Goal: Task Accomplishment & Management: Use online tool/utility

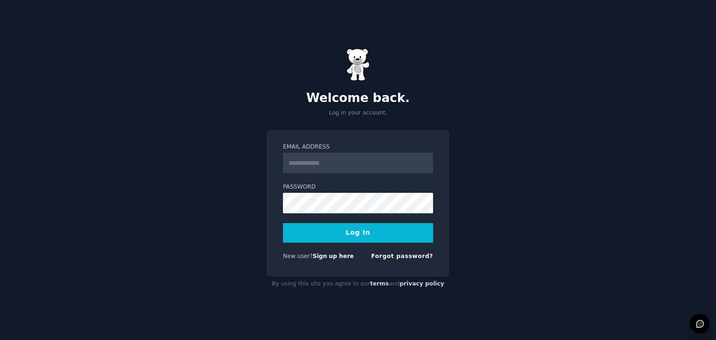
click at [301, 159] on input "Email Address" at bounding box center [358, 163] width 150 height 21
type input "**********"
click at [293, 244] on form "**********" at bounding box center [358, 203] width 150 height 121
click at [304, 234] on button "Log In" at bounding box center [358, 233] width 150 height 20
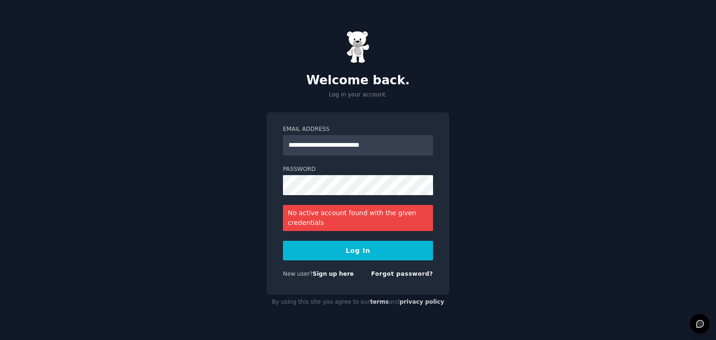
click at [303, 250] on button "Log In" at bounding box center [358, 251] width 150 height 20
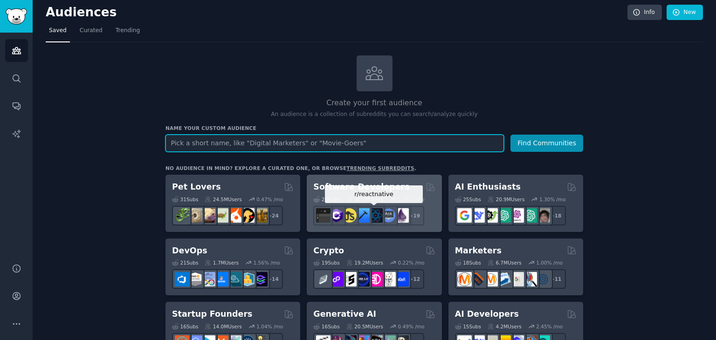
scroll to position [4, 0]
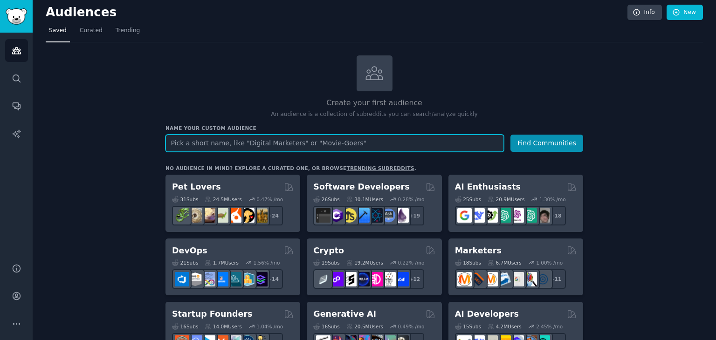
click at [240, 144] on input "text" at bounding box center [334, 143] width 338 height 17
type input "gin lovers"
click at [510, 135] on button "Find Communities" at bounding box center [546, 143] width 73 height 17
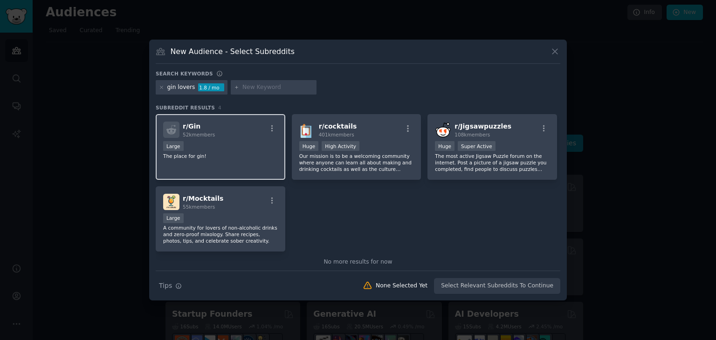
click at [249, 131] on div "r/ Gin 52k members" at bounding box center [220, 130] width 115 height 16
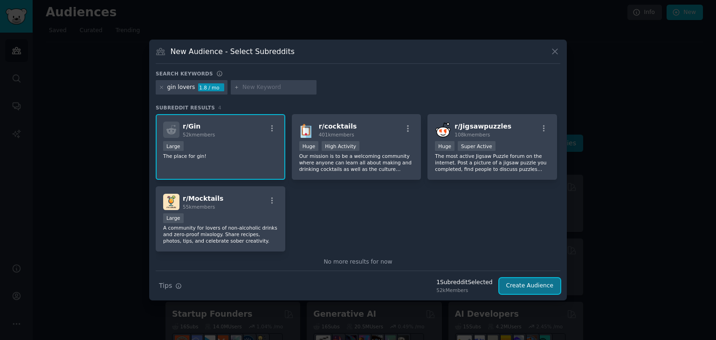
click at [526, 284] on button "Create Audience" at bounding box center [530, 286] width 62 height 16
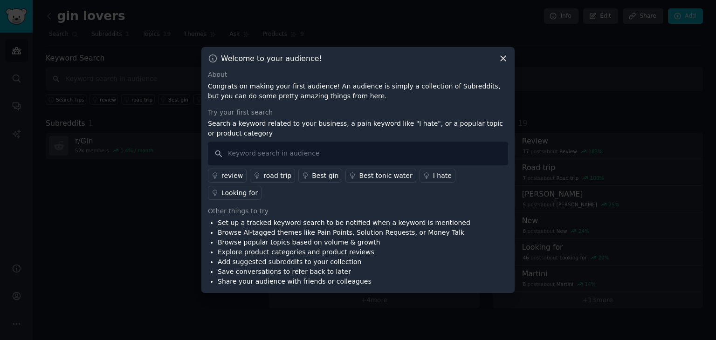
click at [501, 62] on icon at bounding box center [503, 58] width 5 height 5
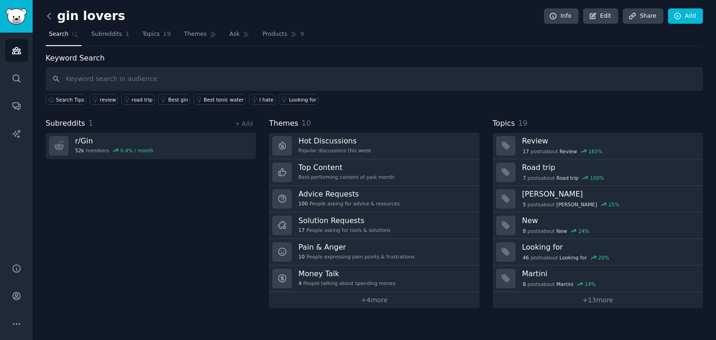
click at [48, 15] on icon at bounding box center [49, 16] width 3 height 6
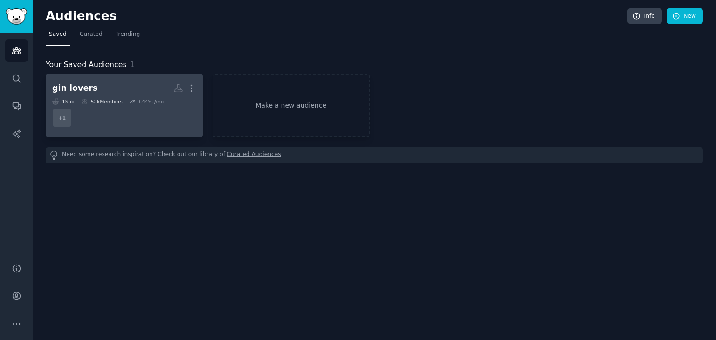
click at [97, 116] on dd "+ 1" at bounding box center [124, 118] width 144 height 26
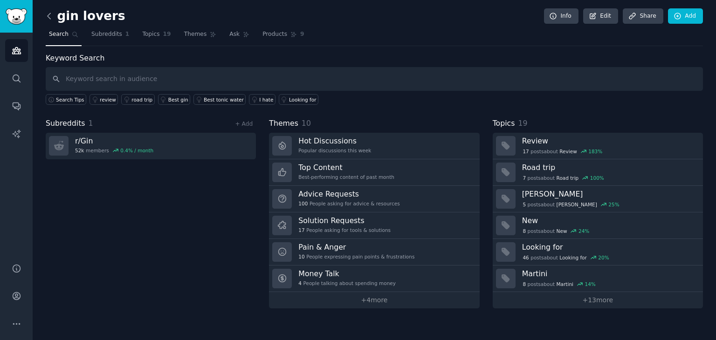
click at [47, 19] on icon at bounding box center [49, 16] width 10 height 10
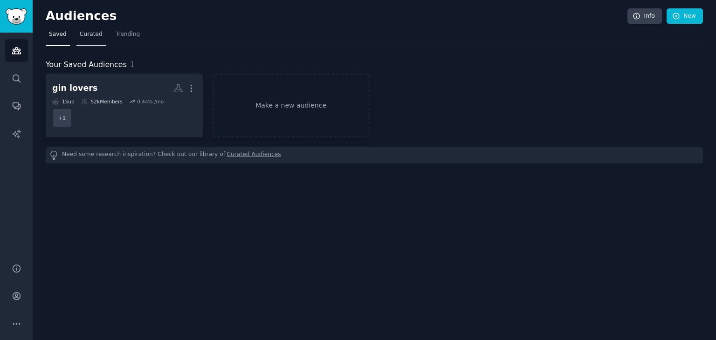
click at [80, 31] on span "Curated" at bounding box center [91, 34] width 23 height 8
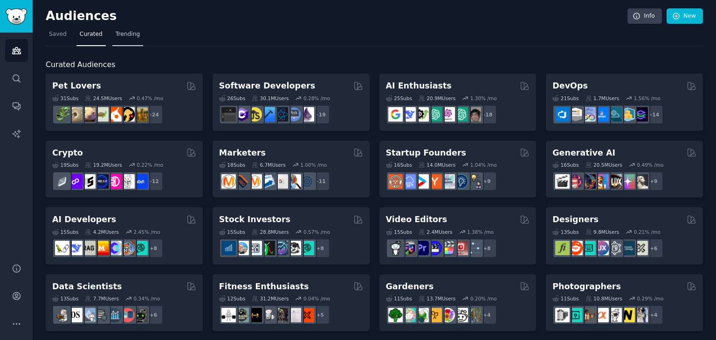
click at [125, 38] on span "Trending" at bounding box center [128, 34] width 24 height 8
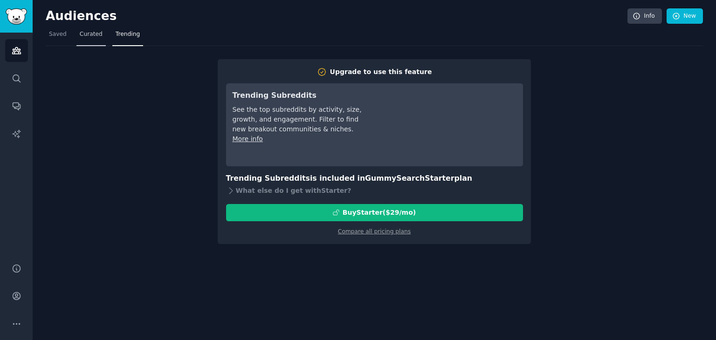
click at [82, 34] on span "Curated" at bounding box center [91, 34] width 23 height 8
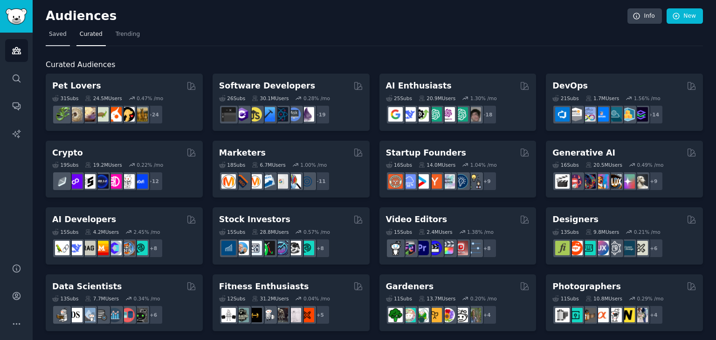
click at [55, 38] on span "Saved" at bounding box center [58, 34] width 18 height 8
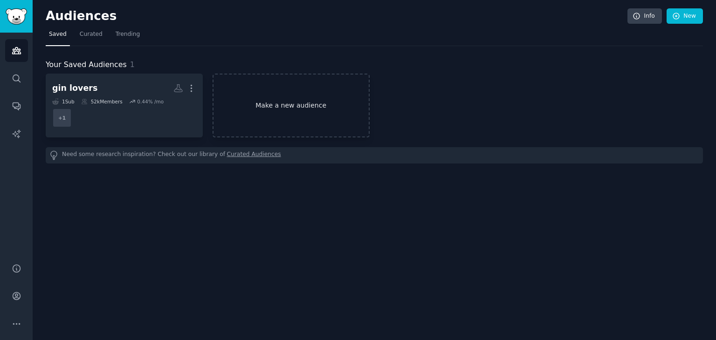
click at [311, 99] on link "Make a new audience" at bounding box center [291, 106] width 157 height 64
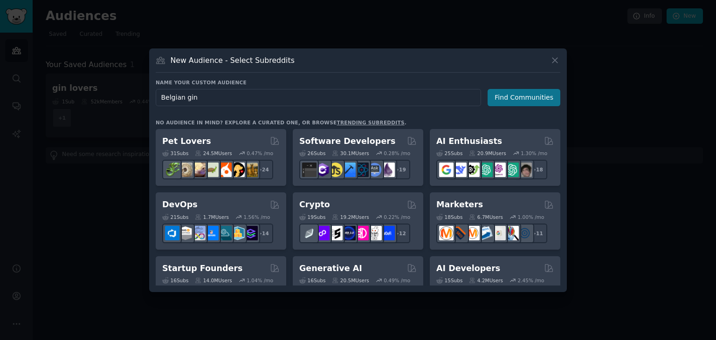
type input "Belgian gin"
click at [513, 96] on button "Find Communities" at bounding box center [524, 97] width 73 height 17
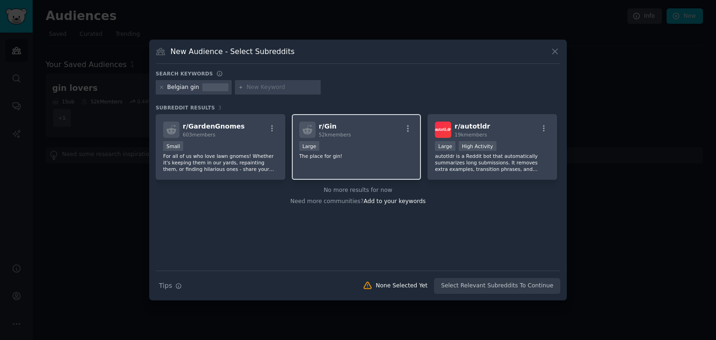
click at [325, 151] on div "Large" at bounding box center [356, 147] width 115 height 12
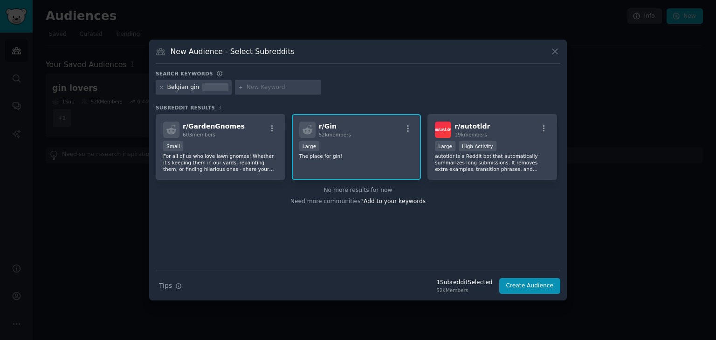
click at [250, 88] on input "text" at bounding box center [282, 87] width 71 height 8
type input "Toby Alderweireld"
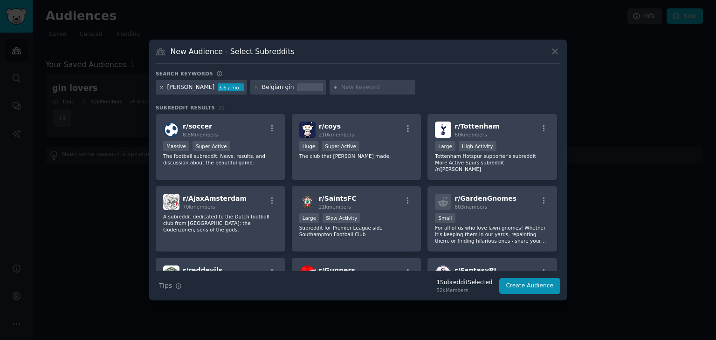
click at [159, 86] on icon at bounding box center [161, 87] width 5 height 5
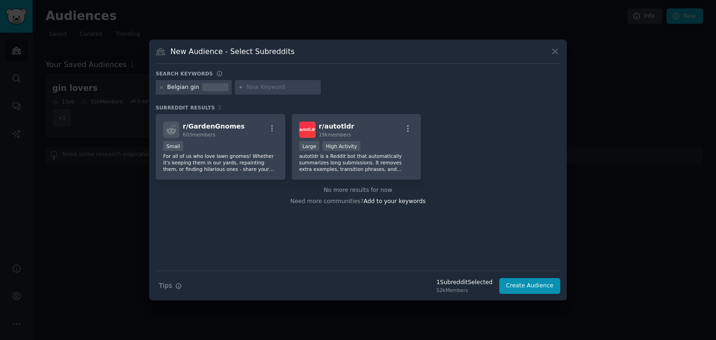
click at [269, 83] on div at bounding box center [278, 87] width 86 height 15
click at [267, 88] on input "text" at bounding box center [282, 87] width 71 height 8
click at [203, 139] on div "r/ GardenGnomes 603 members Small For all of us who love lawn gnomes! Whether i…" at bounding box center [221, 147] width 130 height 66
click at [254, 90] on input "text" at bounding box center [282, 87] width 71 height 8
type input "Royal Antwerp"
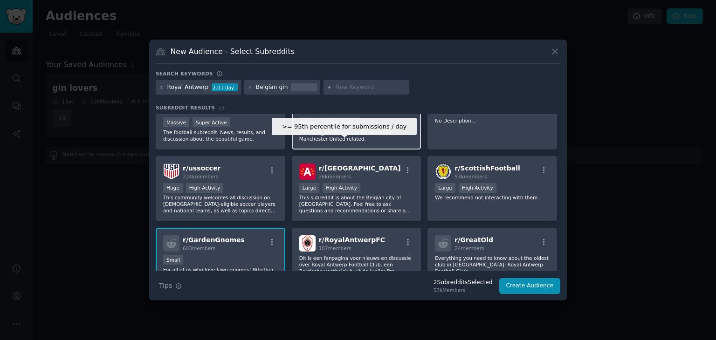
scroll to position [23, 0]
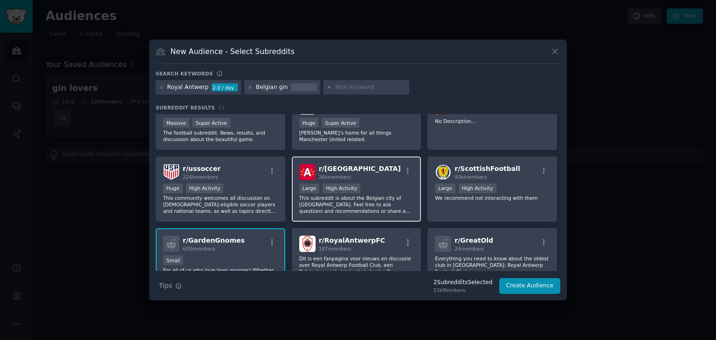
click at [372, 174] on div "r/ Antwerpen 26k members" at bounding box center [356, 172] width 115 height 16
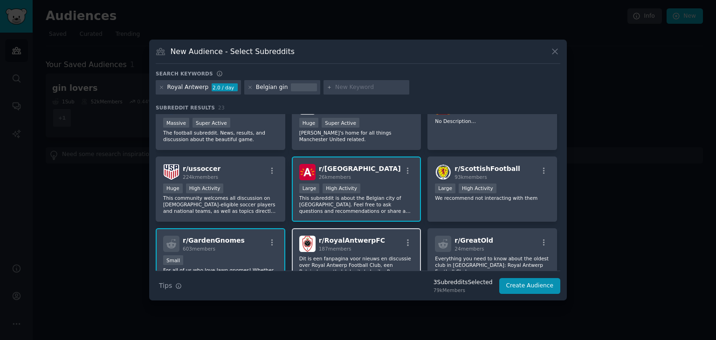
click at [352, 234] on div "r/ RoyalAntwerpFC 187 members Dit is een fanpagina voor nieuws en discussie ove…" at bounding box center [357, 261] width 130 height 66
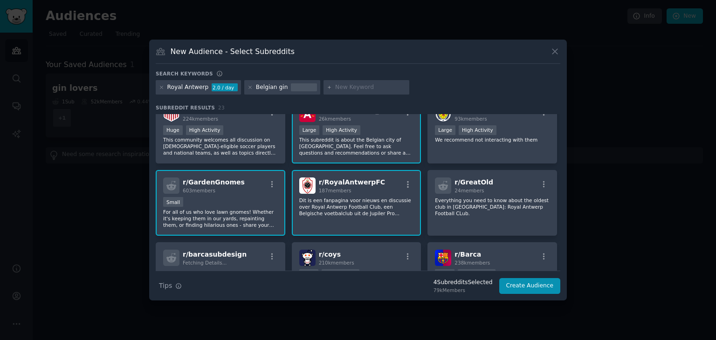
scroll to position [81, 0]
click at [241, 206] on div "Small" at bounding box center [220, 204] width 115 height 12
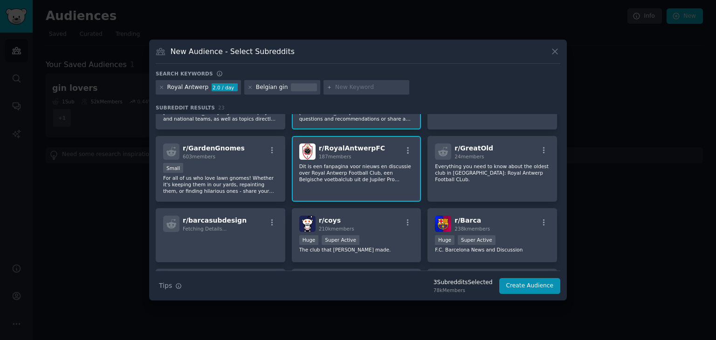
scroll to position [117, 0]
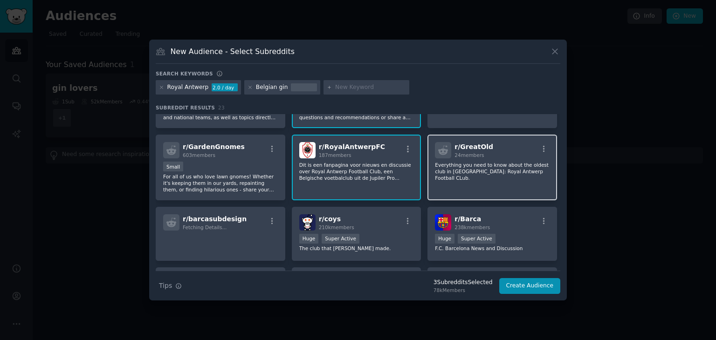
click at [472, 152] on span "24 members" at bounding box center [469, 155] width 29 height 6
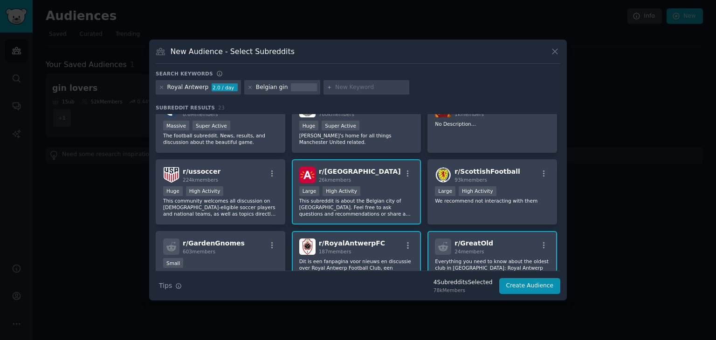
scroll to position [0, 0]
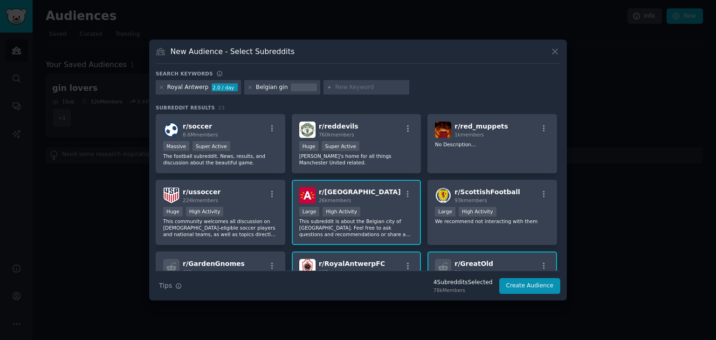
click at [336, 86] on input "text" at bounding box center [370, 87] width 71 height 8
type input "Belgian Football"
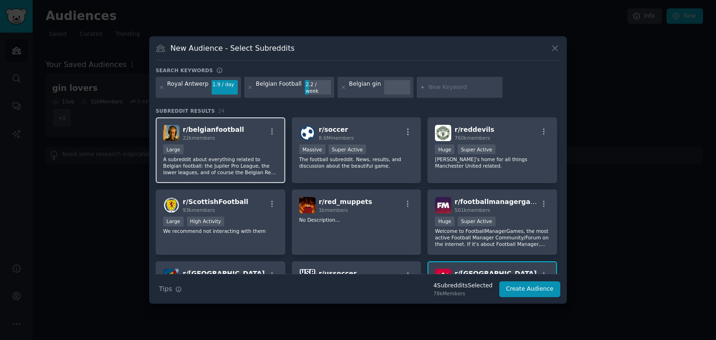
click at [202, 145] on div "Large" at bounding box center [220, 151] width 115 height 12
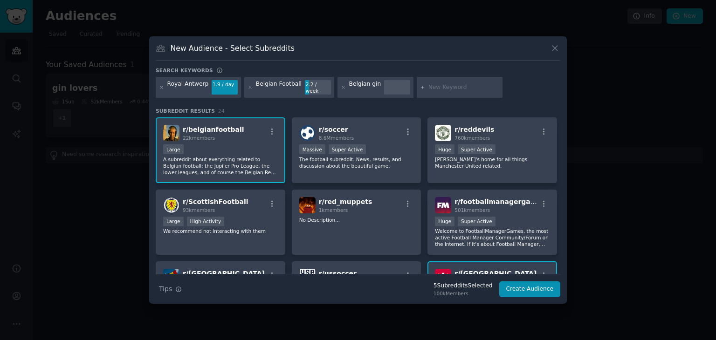
click at [428, 89] on input "text" at bounding box center [463, 87] width 71 height 8
type input "Antwerp"
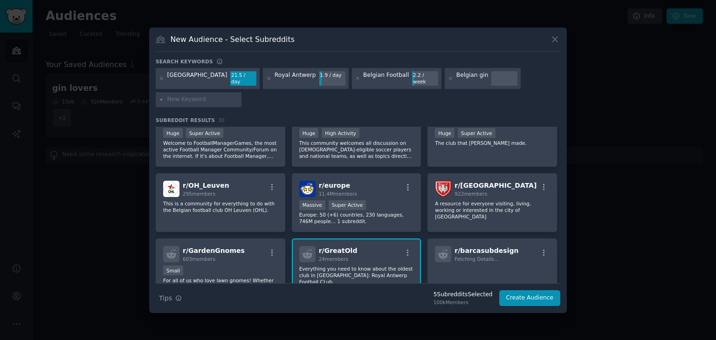
scroll to position [242, 0]
click at [466, 191] on span "922 members" at bounding box center [471, 194] width 33 height 6
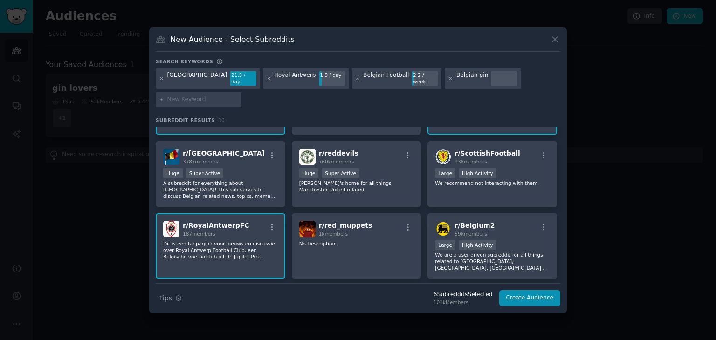
scroll to position [0, 0]
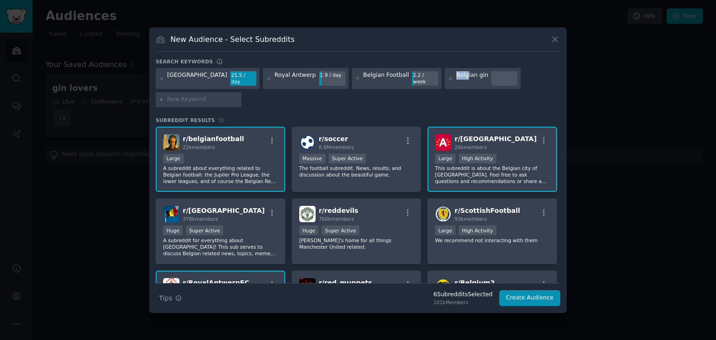
drag, startPoint x: 417, startPoint y: 89, endPoint x: 394, endPoint y: 90, distance: 22.9
click at [394, 90] on div "Antwerp 21.5 / day Royal Antwerp 1.9 / day Belgian Football 2.2 / week Belgian …" at bounding box center [358, 89] width 405 height 42
click at [433, 69] on div "New Audience - Select Subreddits Search keywords Antwerp 21.5 / day Royal Antwe…" at bounding box center [358, 171] width 418 height 286
click at [524, 290] on button "Create Audience" at bounding box center [530, 298] width 62 height 16
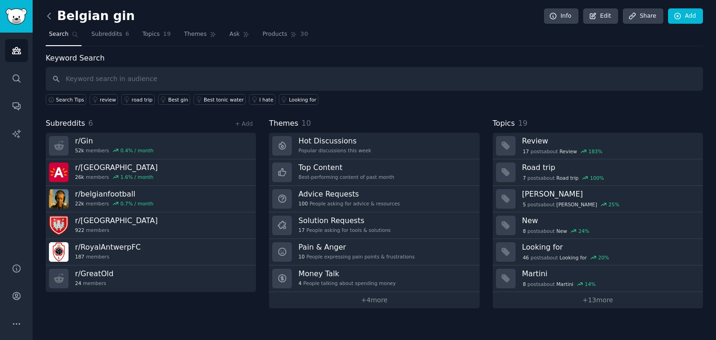
click at [50, 14] on icon at bounding box center [49, 16] width 10 height 10
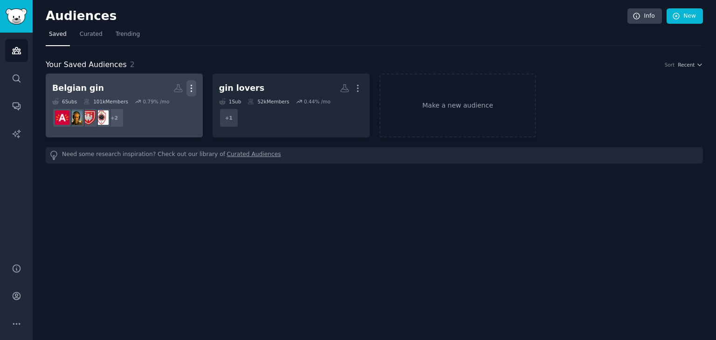
click at [191, 90] on icon "button" at bounding box center [191, 88] width 1 height 7
click at [168, 109] on p "Delete" at bounding box center [165, 108] width 21 height 10
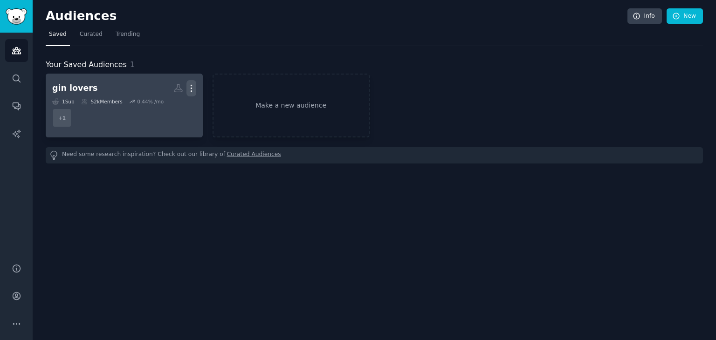
click at [194, 89] on icon "button" at bounding box center [191, 88] width 10 height 10
click at [165, 108] on p "Delete" at bounding box center [165, 108] width 21 height 10
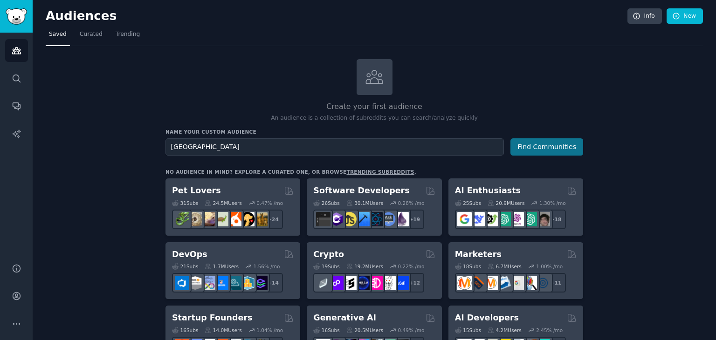
type input "Antwerp"
click at [535, 152] on button "Find Communities" at bounding box center [546, 146] width 73 height 17
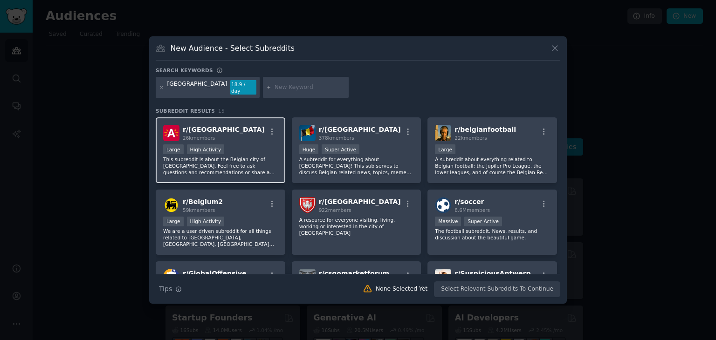
click at [230, 127] on div "r/ Antwerpen 26k members" at bounding box center [220, 133] width 115 height 16
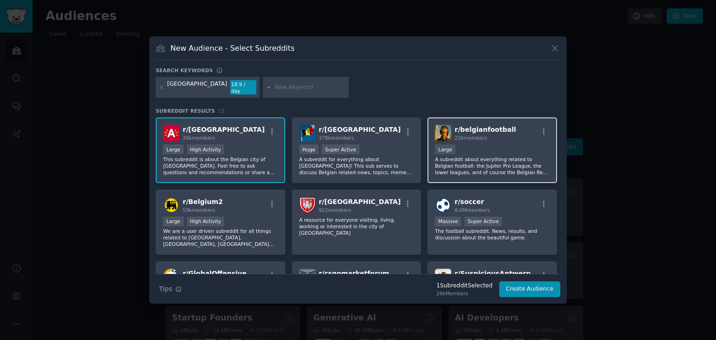
click at [483, 137] on div "22k members" at bounding box center [486, 138] width 62 height 7
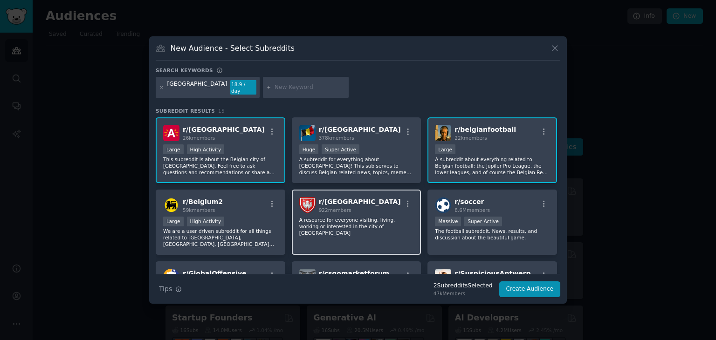
click at [381, 200] on div "r/ antwerp 922 members" at bounding box center [356, 205] width 115 height 16
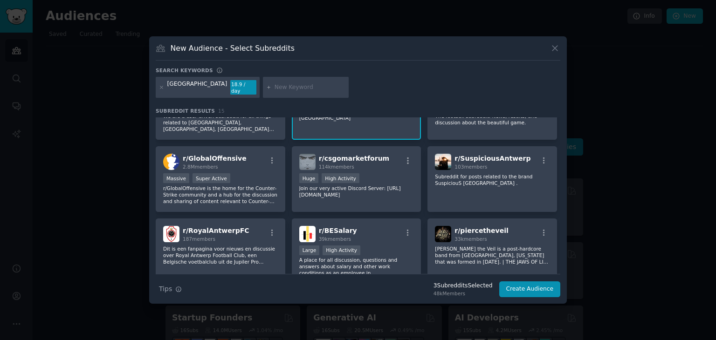
scroll to position [116, 0]
click at [238, 229] on div "r/ RoyalAntwerpFC 187 members" at bounding box center [220, 234] width 115 height 16
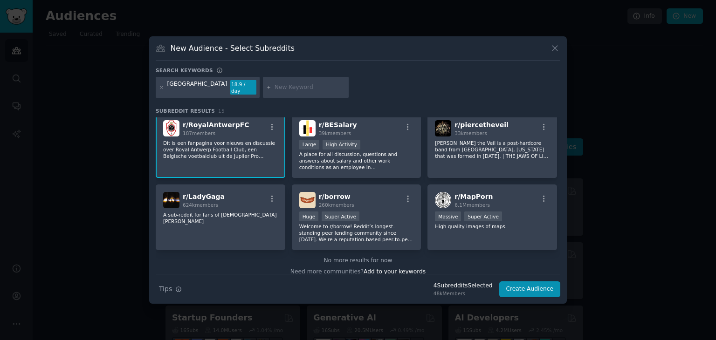
scroll to position [0, 0]
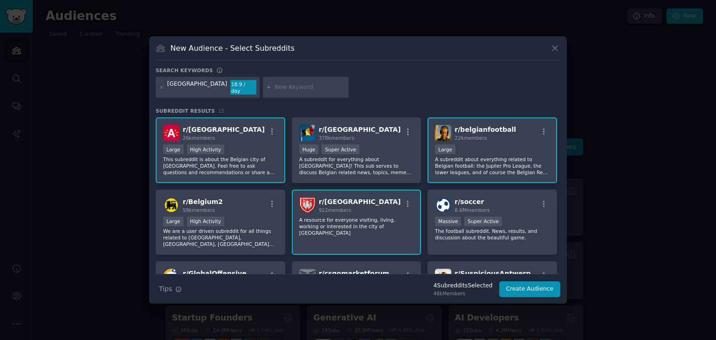
click at [275, 88] on input "text" at bounding box center [310, 87] width 71 height 8
type input "Antwerpen historie"
click at [268, 86] on icon at bounding box center [269, 87] width 2 height 2
click at [275, 89] on input "text" at bounding box center [310, 87] width 71 height 8
type input "Antwerps"
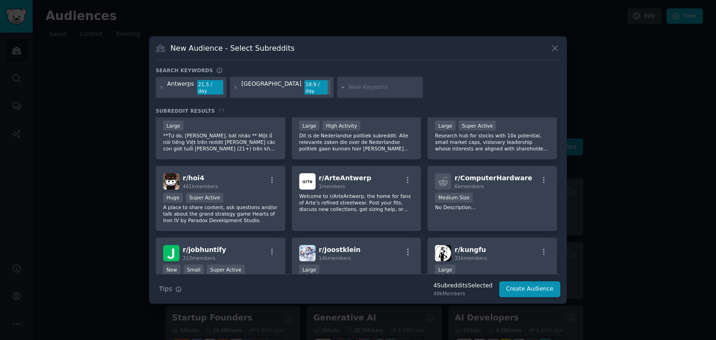
scroll to position [741, 0]
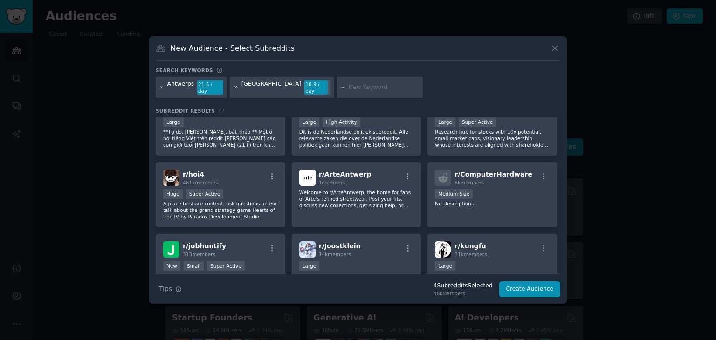
click at [233, 88] on icon at bounding box center [235, 87] width 5 height 5
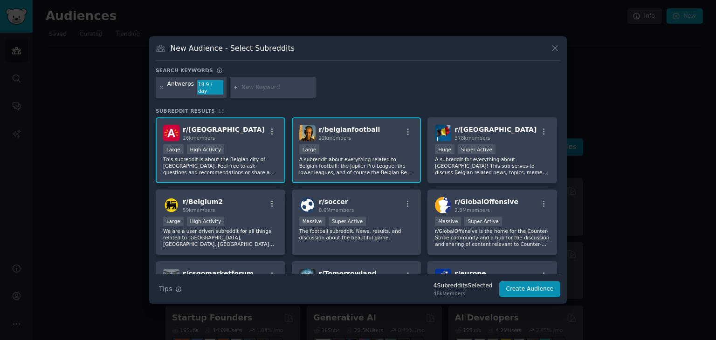
click at [254, 88] on input "text" at bounding box center [276, 87] width 71 height 8
type input "MM Antverpia"
click at [234, 88] on icon at bounding box center [235, 87] width 2 height 2
click at [264, 88] on input "text" at bounding box center [276, 87] width 71 height 8
type input "Antwerp"
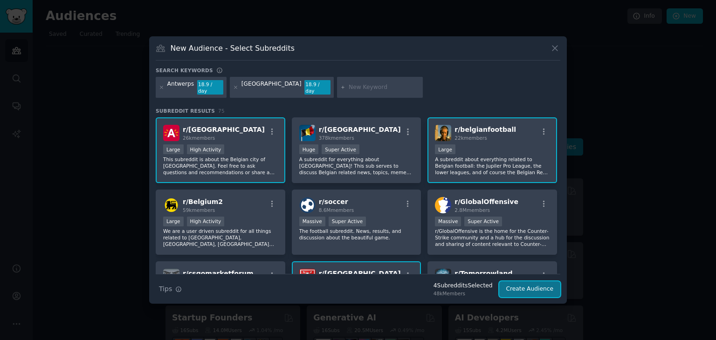
click at [520, 289] on button "Create Audience" at bounding box center [530, 290] width 62 height 16
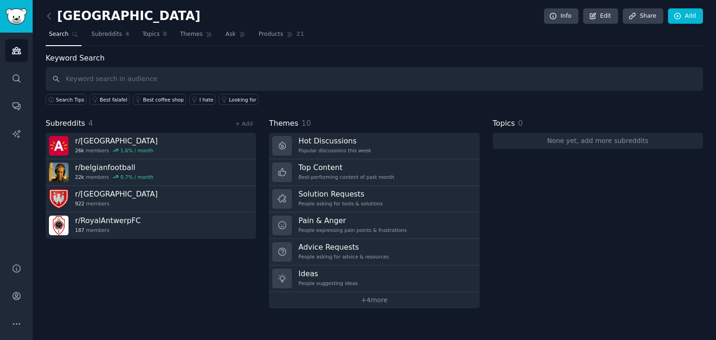
type input "T"
click at [685, 22] on link "Add" at bounding box center [685, 16] width 35 height 16
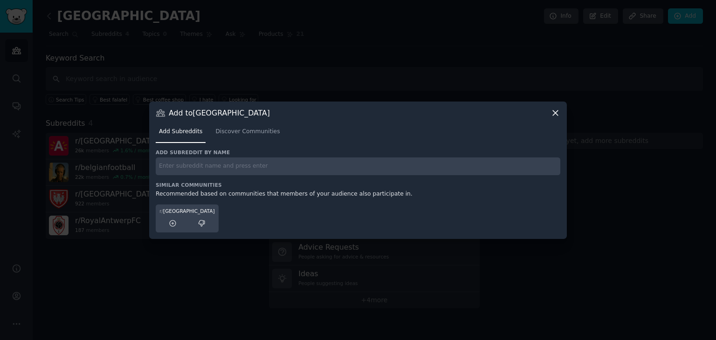
click at [561, 110] on div "Add to Antwerp Add Subreddits Discover Communities Add subreddit by name Simila…" at bounding box center [358, 171] width 418 height 138
click at [554, 117] on icon at bounding box center [556, 113] width 10 height 10
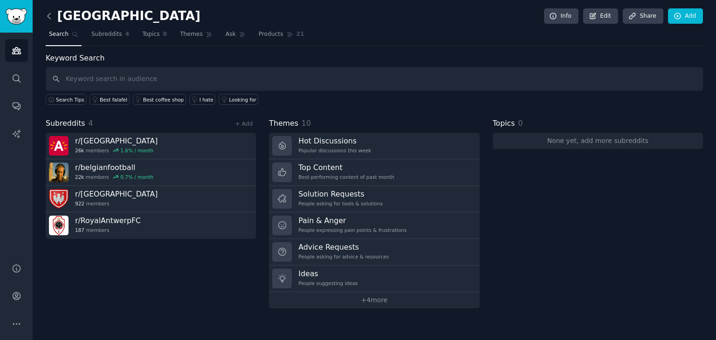
click at [48, 16] on icon at bounding box center [49, 16] width 3 height 6
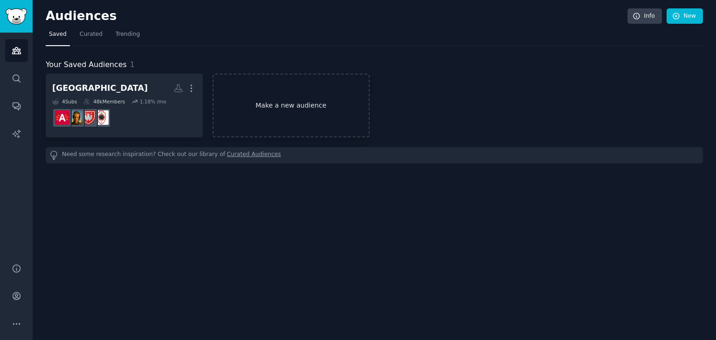
click at [286, 111] on link "Make a new audience" at bounding box center [291, 106] width 157 height 64
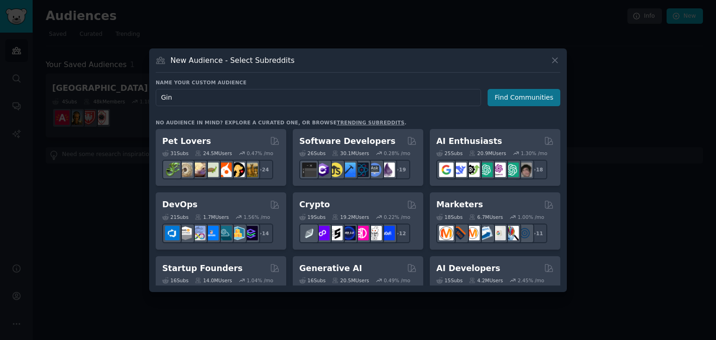
type input "Gin"
click at [515, 102] on button "Find Communities" at bounding box center [524, 97] width 73 height 17
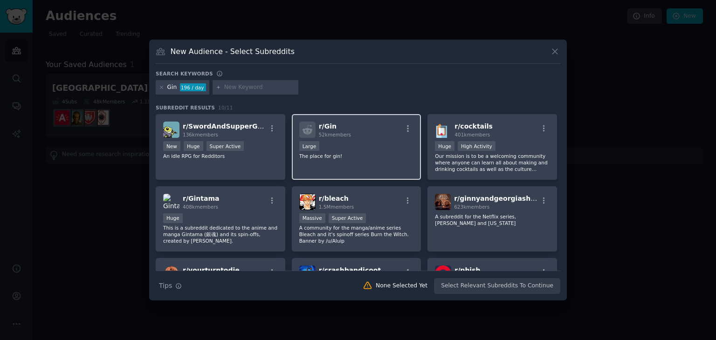
click at [350, 142] on div "Large" at bounding box center [356, 147] width 115 height 12
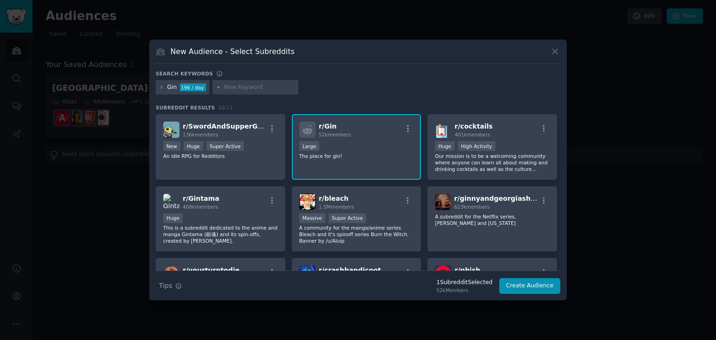
click at [253, 83] on input "text" at bounding box center [259, 87] width 71 height 8
type input "s"
type input "spritz"
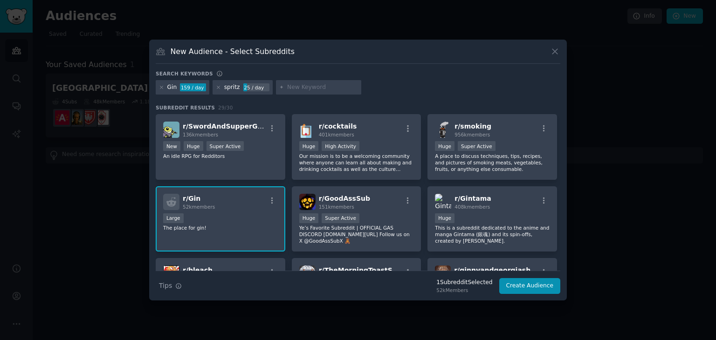
click at [214, 86] on div "spritz 25 / day" at bounding box center [243, 87] width 60 height 15
click at [216, 86] on icon at bounding box center [218, 87] width 5 height 5
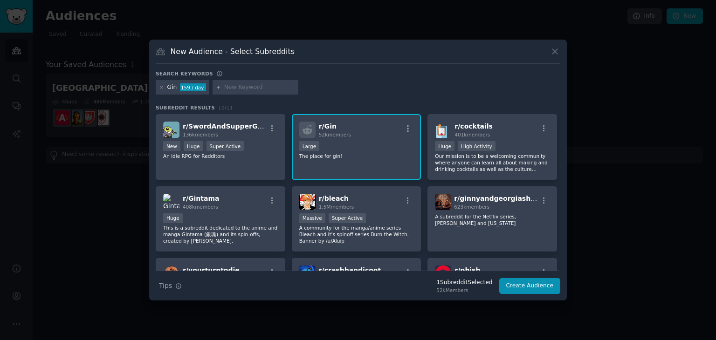
click at [254, 88] on input "text" at bounding box center [259, 87] width 71 height 8
type input "limoncello"
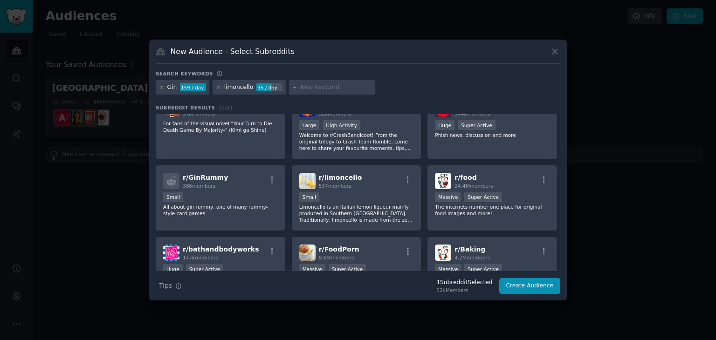
scroll to position [166, 0]
click at [349, 179] on h2 "r/ limoncello 537 members" at bounding box center [340, 180] width 43 height 16
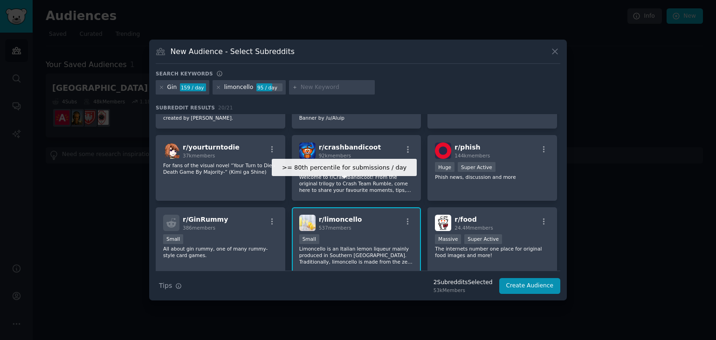
scroll to position [0, 0]
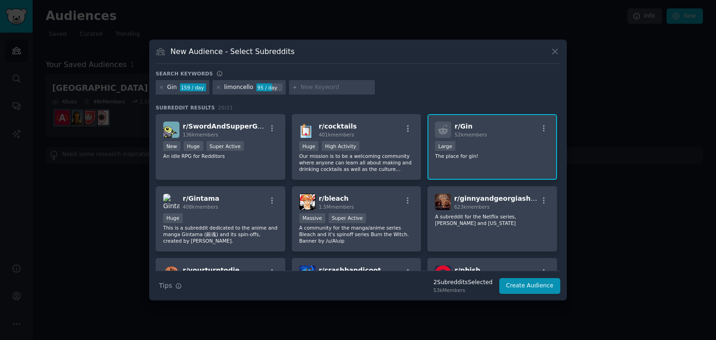
click at [316, 89] on input "text" at bounding box center [336, 87] width 71 height 8
type input "Rum"
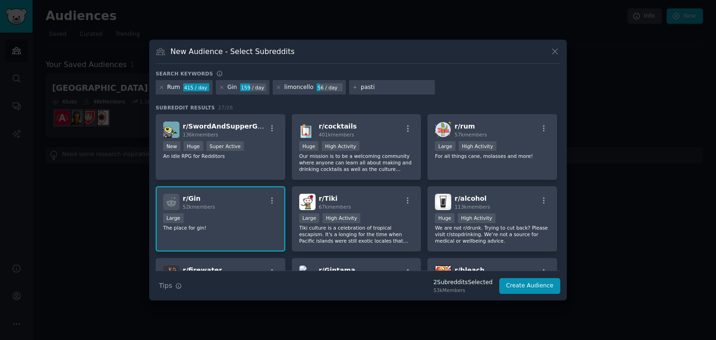
type input "pastis"
paste input "liquor"
type input "liquor"
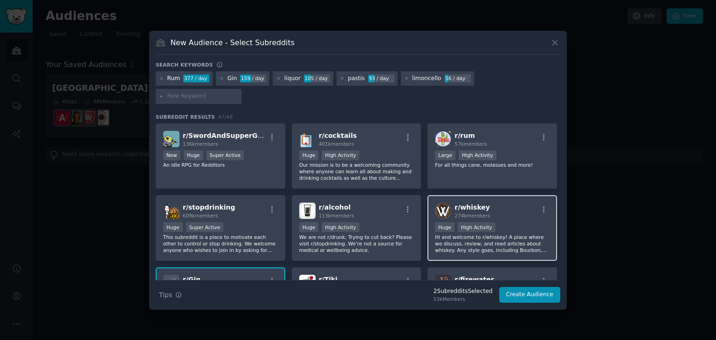
click at [483, 203] on h2 "r/ whiskey 274k members" at bounding box center [472, 211] width 35 height 16
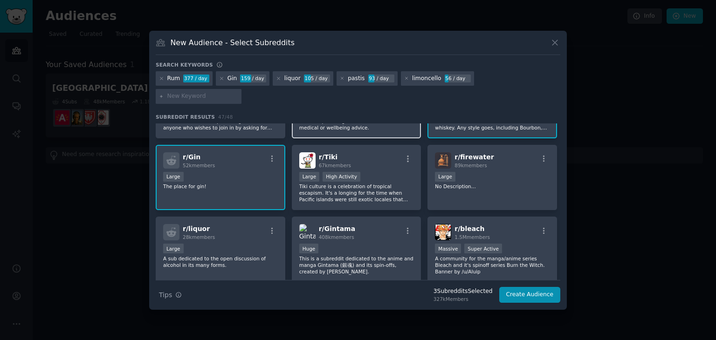
scroll to position [128, 0]
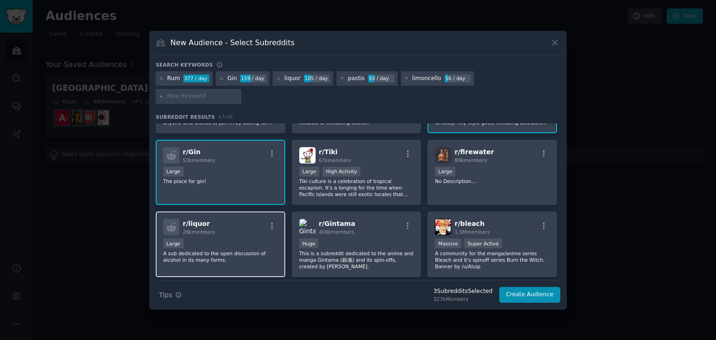
click at [231, 221] on div "r/ liquor 28k members" at bounding box center [220, 227] width 115 height 16
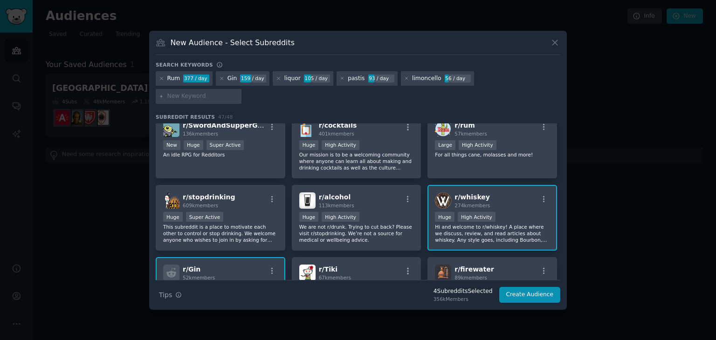
scroll to position [5, 0]
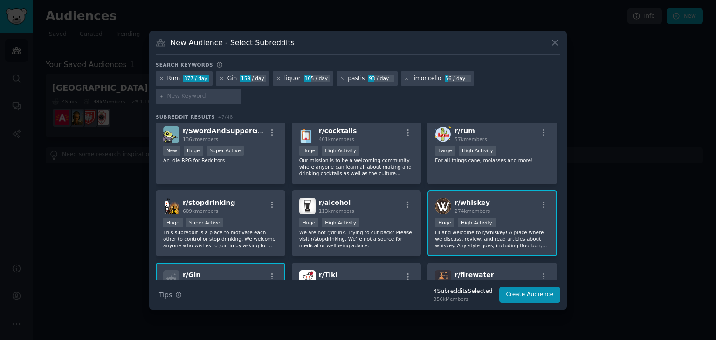
click at [238, 92] on input "text" at bounding box center [202, 96] width 71 height 8
paste input "brew"
type input "brew"
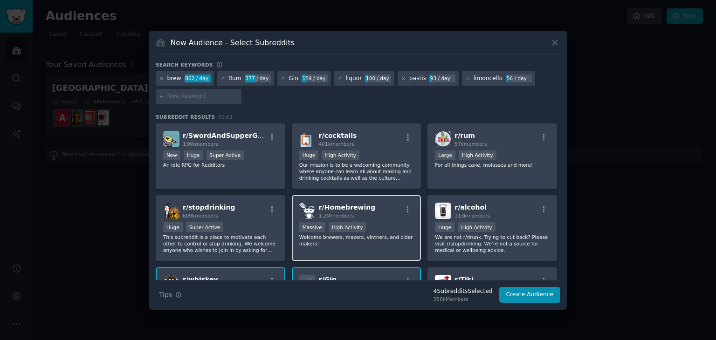
click at [382, 203] on div "r/ Homebrewing 1.2M members" at bounding box center [356, 211] width 115 height 16
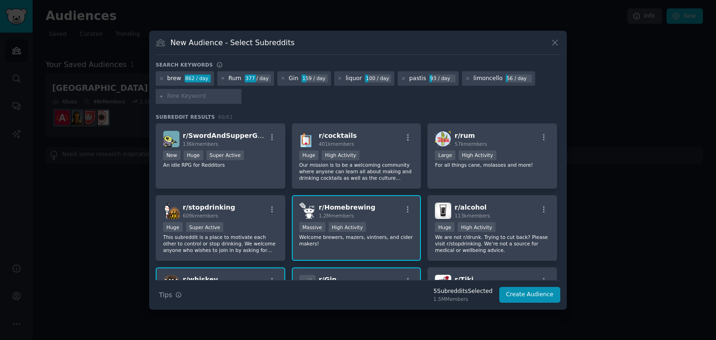
click at [194, 95] on input "text" at bounding box center [202, 96] width 71 height 8
paste input "distillery"
type input "distillery"
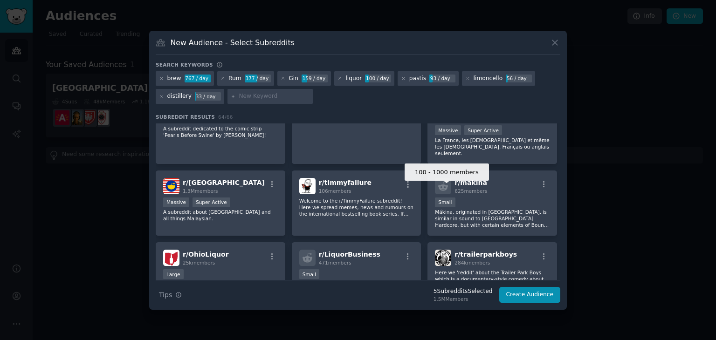
scroll to position [955, 0]
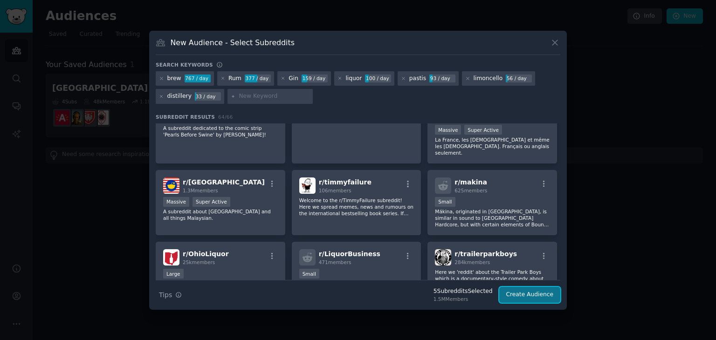
click at [552, 294] on button "Create Audience" at bounding box center [530, 295] width 62 height 16
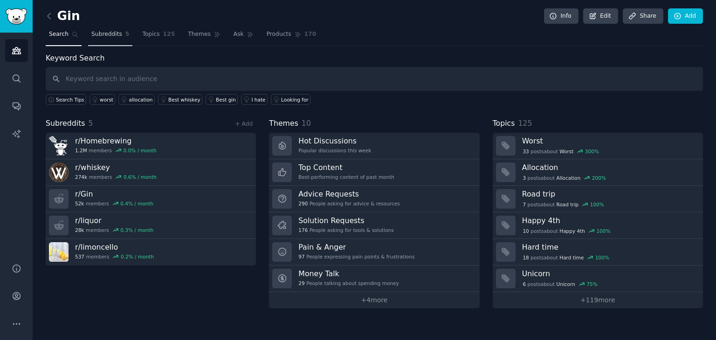
click at [110, 34] on span "Subreddits" at bounding box center [106, 34] width 31 height 8
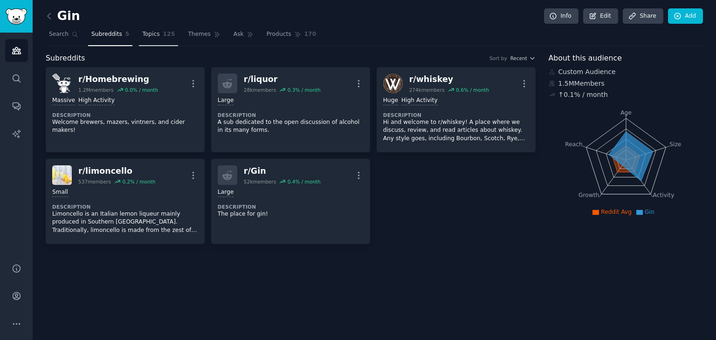
click at [142, 34] on span "Topics" at bounding box center [150, 34] width 17 height 8
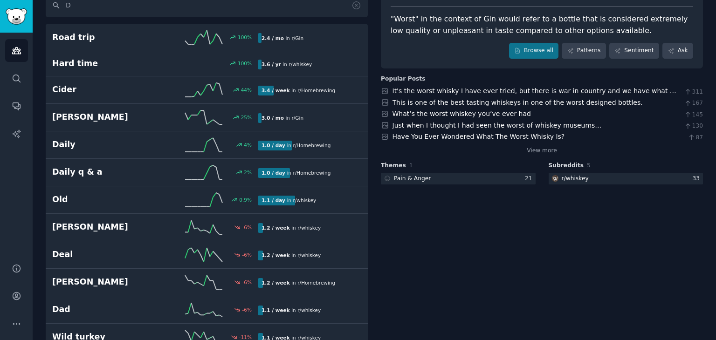
scroll to position [9, 0]
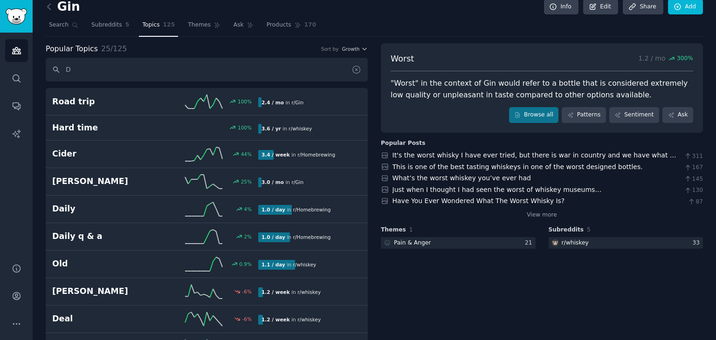
type input "D"
drag, startPoint x: 357, startPoint y: 71, endPoint x: 367, endPoint y: 117, distance: 46.9
click at [357, 71] on icon at bounding box center [356, 70] width 10 height 10
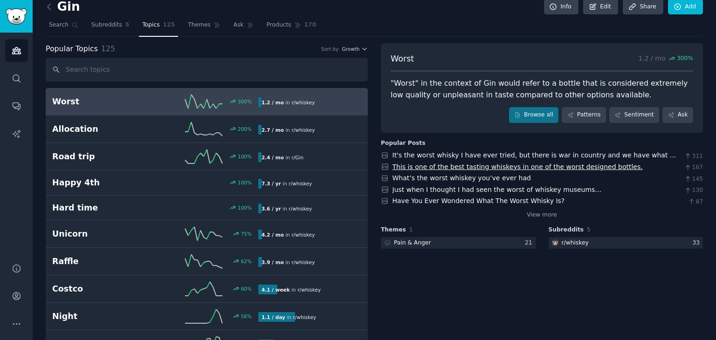
click at [400, 165] on link "This is one of the best tasting whiskeys in one of the worst designed bottles." at bounding box center [518, 166] width 250 height 7
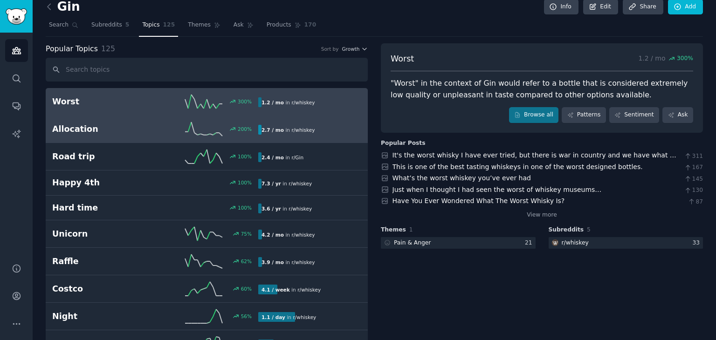
click at [139, 135] on link "Allocation 200 % 2.7 / mo in r/ whiskey" at bounding box center [207, 130] width 322 height 28
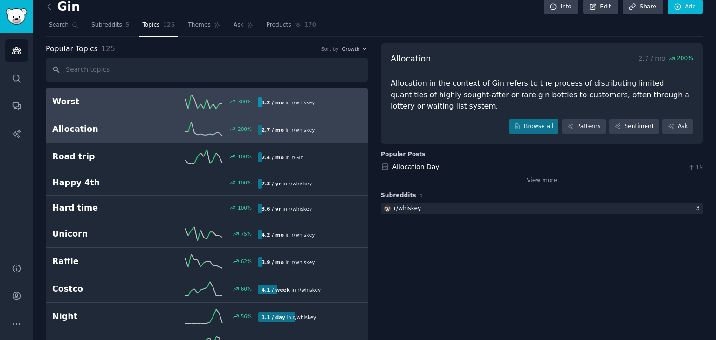
click at [183, 110] on link "Worst 300 % 1.2 / mo in r/ whiskey" at bounding box center [207, 102] width 322 height 28
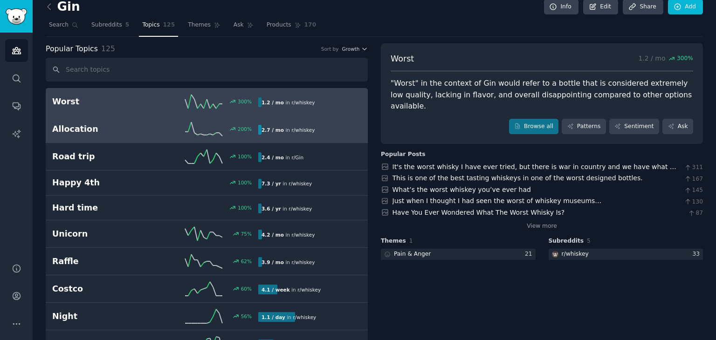
click at [136, 126] on h2 "Allocation" at bounding box center [103, 130] width 103 height 12
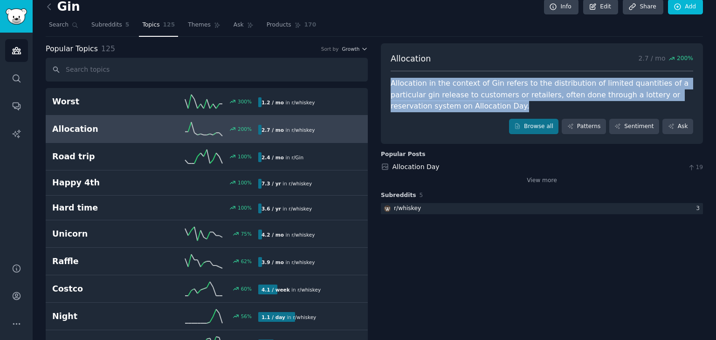
drag, startPoint x: 390, startPoint y: 83, endPoint x: 440, endPoint y: 104, distance: 54.9
click at [440, 104] on div "Allocation in the context of Gin refers to the distribution of limited quantiti…" at bounding box center [542, 95] width 303 height 34
copy div "Allocation in the context of Gin refers to the distribution of limited quantiti…"
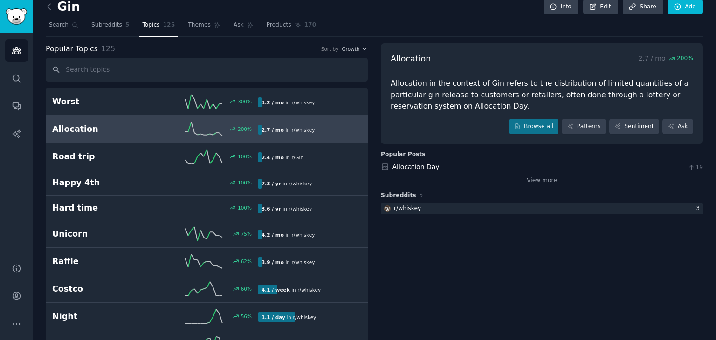
click at [393, 168] on link "Allocation Day" at bounding box center [416, 166] width 47 height 7
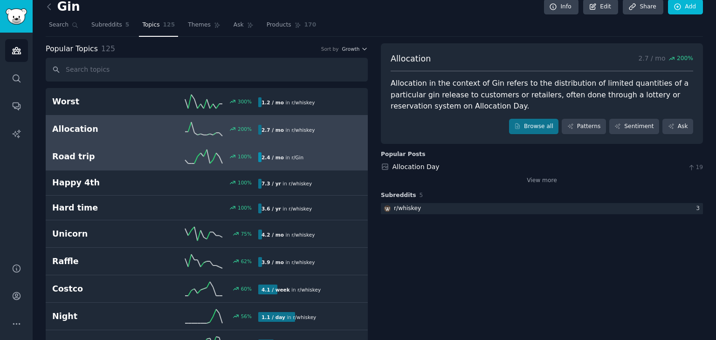
click at [210, 156] on icon at bounding box center [203, 157] width 37 height 14
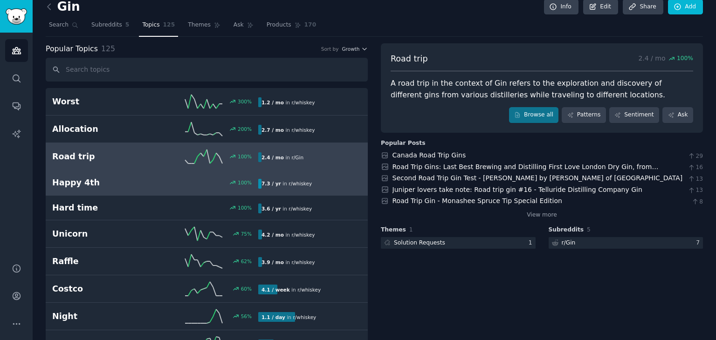
click at [140, 189] on link "Happy 4th 100 % 7.3 / yr in r/ whiskey" at bounding box center [207, 183] width 322 height 25
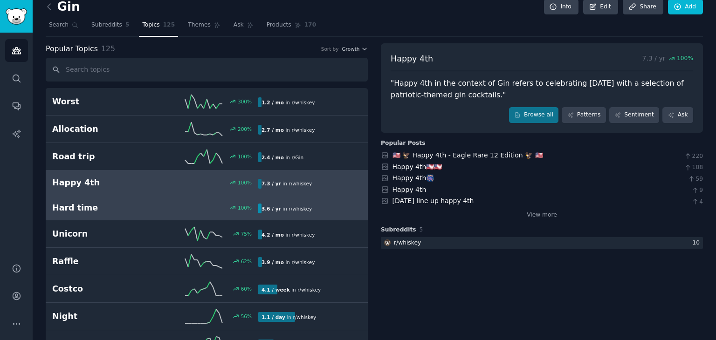
click at [139, 202] on h2 "Hard time" at bounding box center [103, 208] width 103 height 12
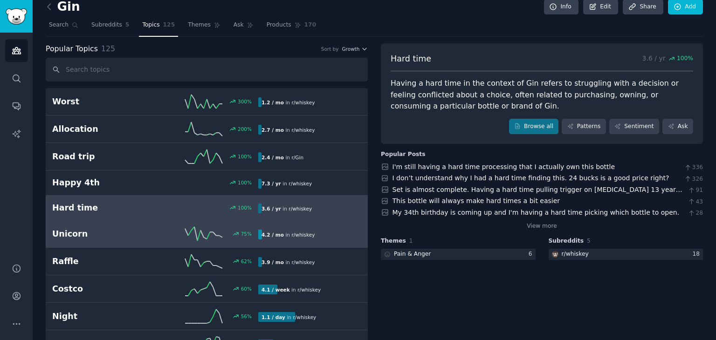
click at [133, 228] on h2 "Unicorn" at bounding box center [103, 234] width 103 height 12
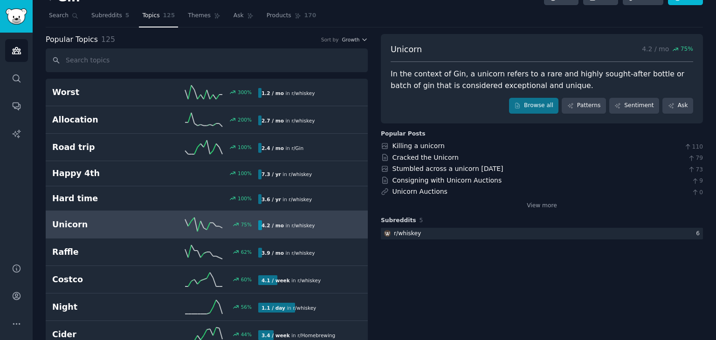
scroll to position [19, 0]
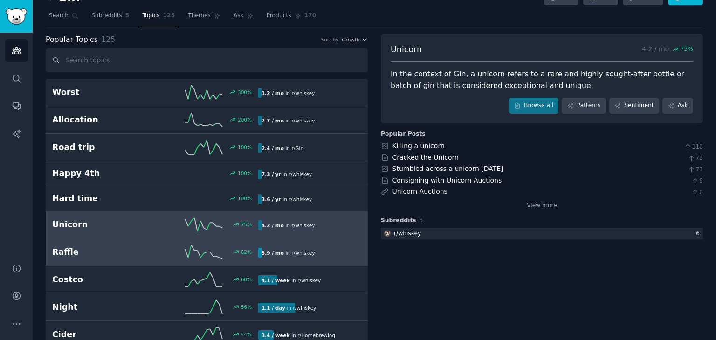
click at [128, 241] on link "Raffle 62 % 3.9 / mo in r/ whiskey" at bounding box center [207, 253] width 322 height 28
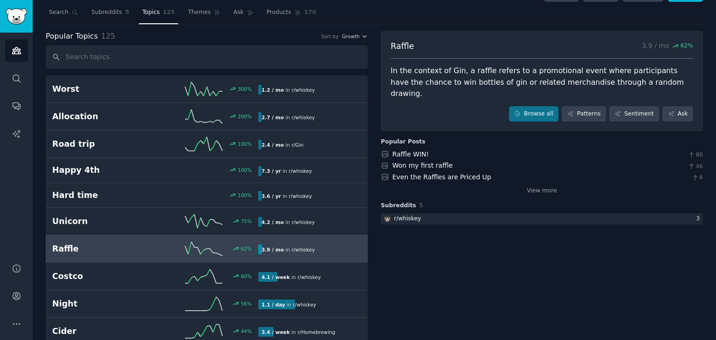
scroll to position [17, 0]
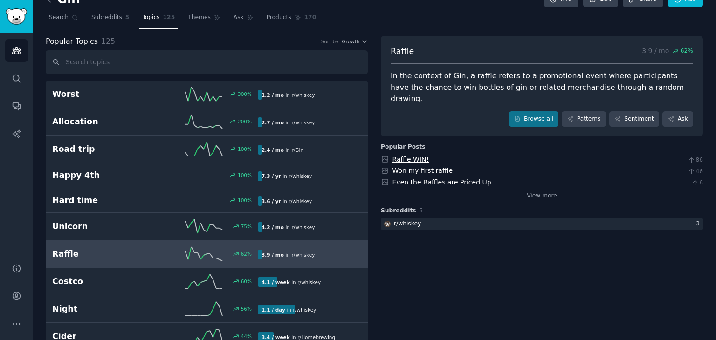
click at [410, 156] on link "Raffle WIN!" at bounding box center [411, 159] width 37 height 7
click at [405, 167] on link "Won my first raffle" at bounding box center [423, 170] width 61 height 7
click at [403, 179] on link "Even the Raffles are Priced Up" at bounding box center [442, 182] width 99 height 7
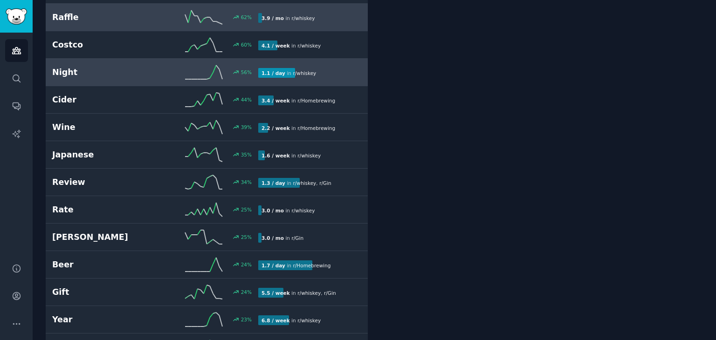
scroll to position [255, 0]
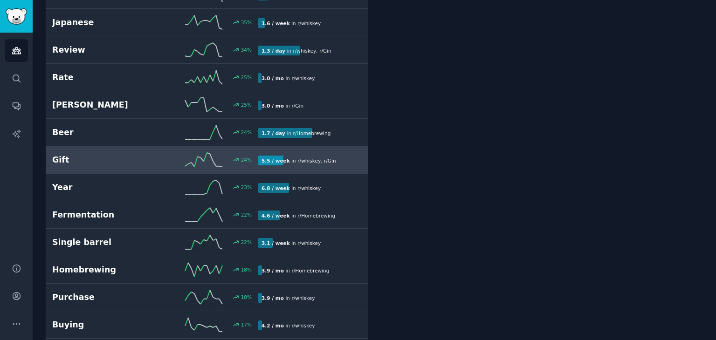
click at [68, 162] on h2 "Gift" at bounding box center [103, 160] width 103 height 12
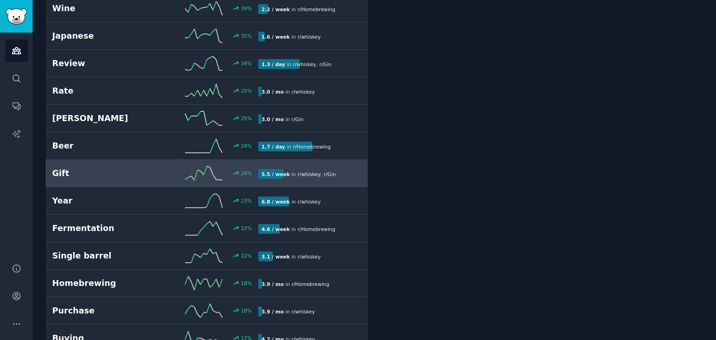
scroll to position [372, 0]
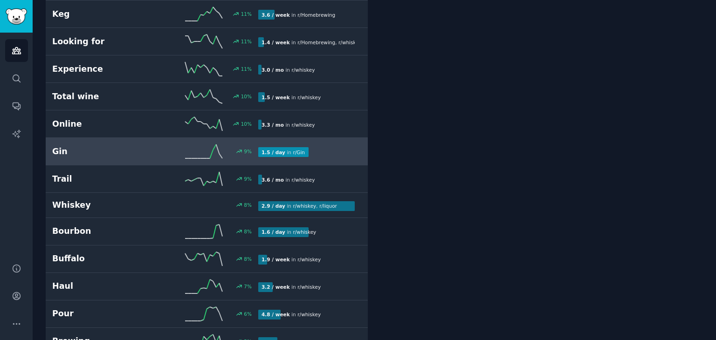
click at [84, 147] on h2 "Gin" at bounding box center [103, 152] width 103 height 12
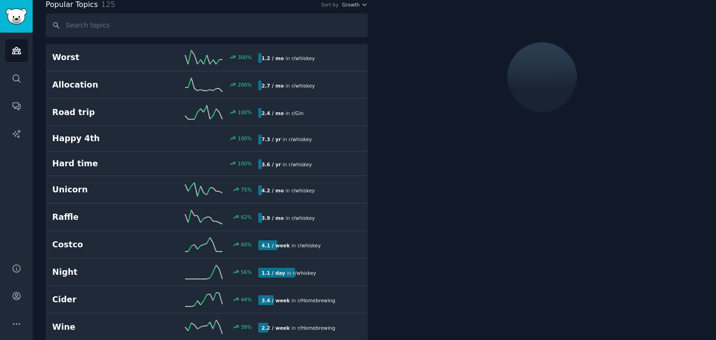
scroll to position [52, 0]
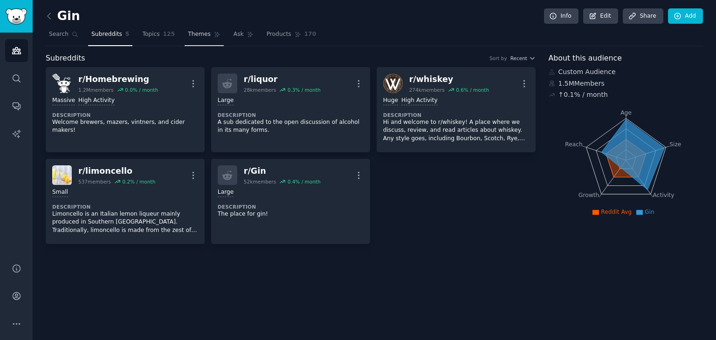
click at [185, 39] on link "Themes" at bounding box center [204, 36] width 39 height 19
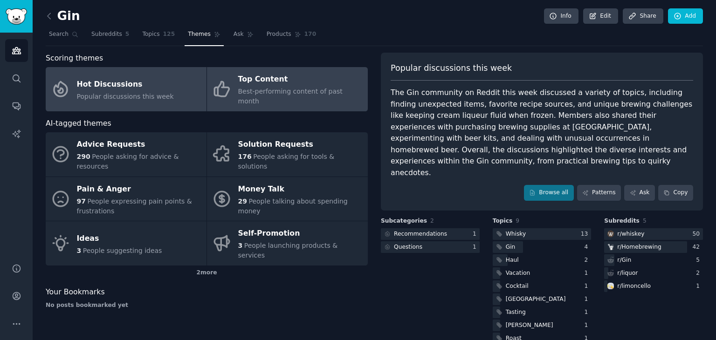
click at [276, 86] on div "Top Content" at bounding box center [300, 79] width 125 height 15
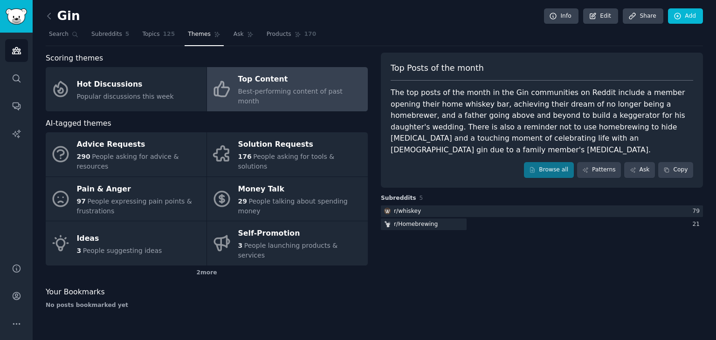
click at [54, 21] on link at bounding box center [52, 16] width 12 height 15
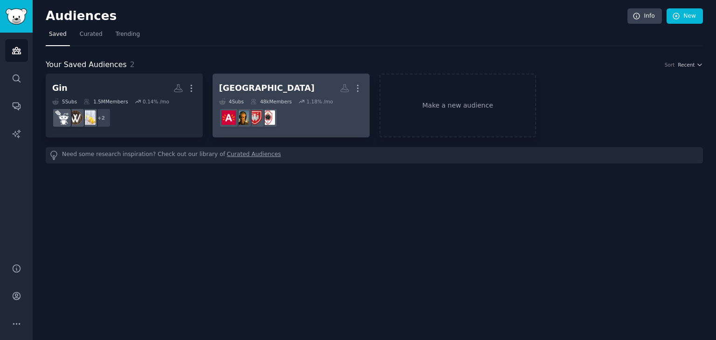
click at [248, 84] on div "Antwerp" at bounding box center [267, 89] width 96 height 12
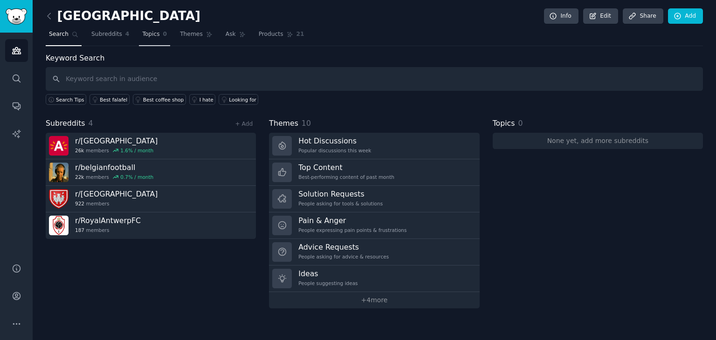
click at [139, 40] on link "Topics 0" at bounding box center [154, 36] width 31 height 19
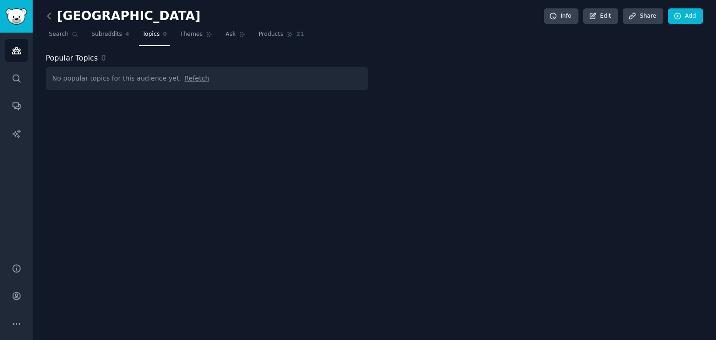
click at [49, 15] on icon at bounding box center [49, 16] width 10 height 10
